Goal: Information Seeking & Learning: Learn about a topic

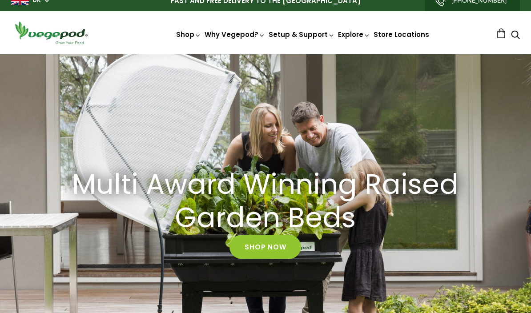
scroll to position [0, 251]
click at [361, 75] on link "News" at bounding box center [408, 73] width 147 height 23
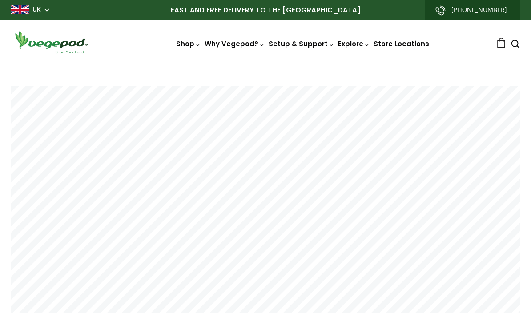
click at [337, 126] on link "Kitchen Garden Assembly" at bounding box center [325, 127] width 121 height 23
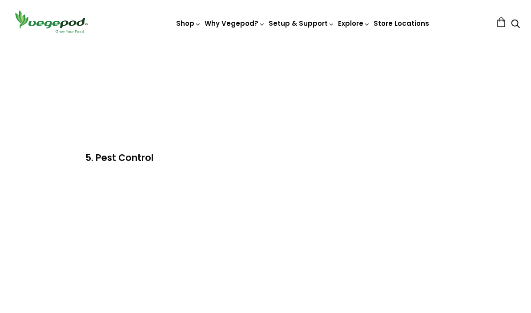
scroll to position [992, 0]
click at [341, 149] on link "How and What to Plant" at bounding box center [325, 151] width 121 height 23
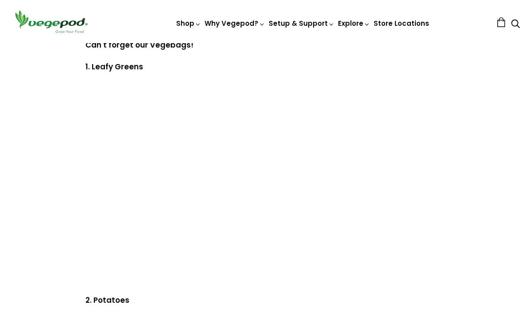
scroll to position [1920, 0]
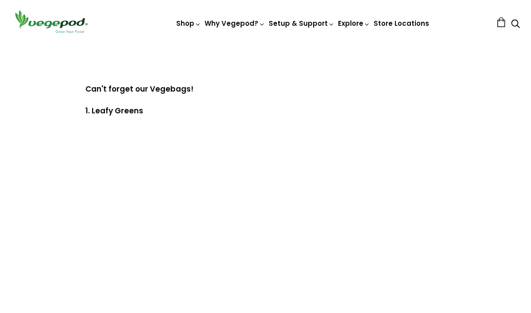
click at [265, 43] on img at bounding box center [265, 43] width 0 height 0
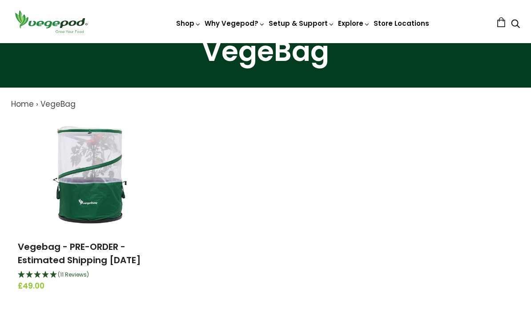
scroll to position [46, 0]
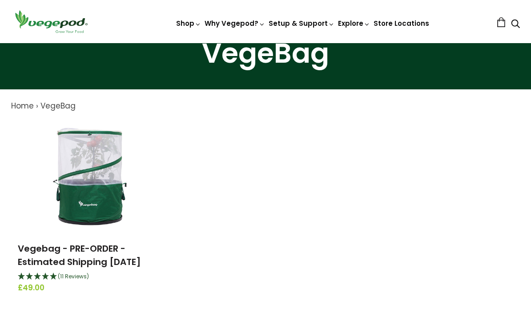
click at [96, 189] on img at bounding box center [91, 176] width 111 height 111
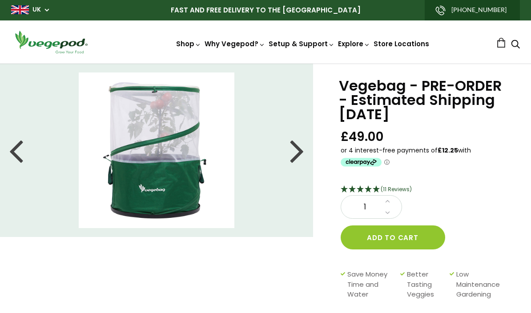
click at [290, 154] on div at bounding box center [297, 150] width 14 height 40
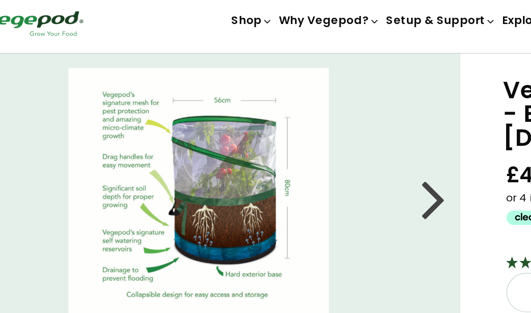
click at [290, 130] on div at bounding box center [297, 150] width 14 height 40
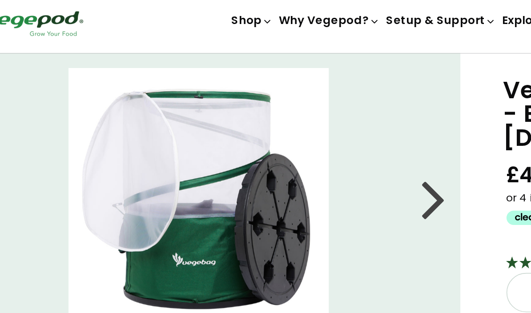
click at [290, 130] on div at bounding box center [297, 150] width 14 height 40
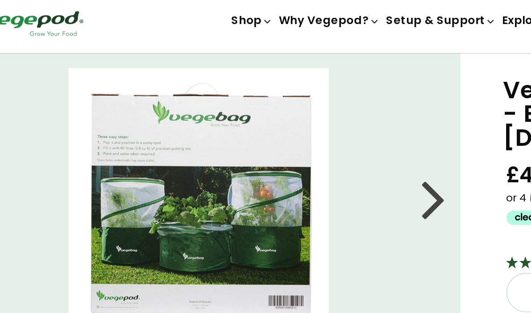
click at [290, 130] on div at bounding box center [297, 150] width 14 height 40
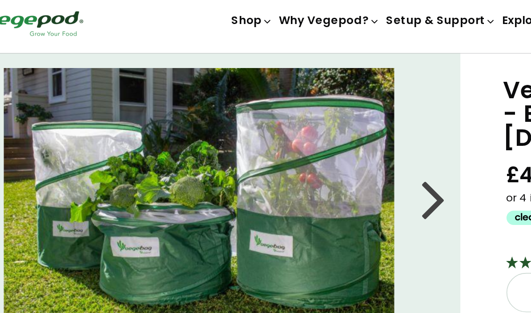
click at [290, 130] on div at bounding box center [297, 150] width 14 height 40
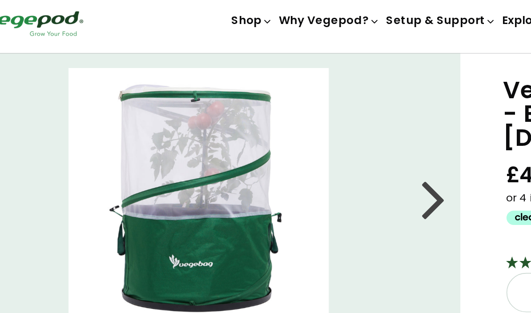
click at [290, 130] on div at bounding box center [297, 150] width 14 height 40
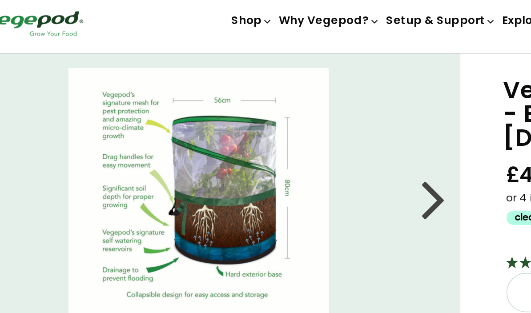
click at [290, 130] on div at bounding box center [297, 150] width 14 height 40
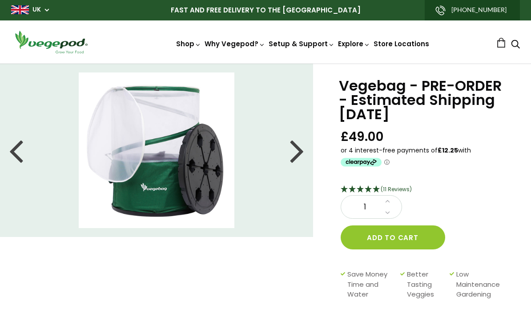
click at [265, 64] on img at bounding box center [265, 64] width 0 height 0
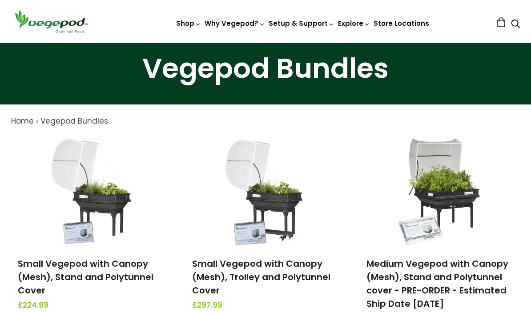
scroll to position [40, 0]
